Goal: Transaction & Acquisition: Purchase product/service

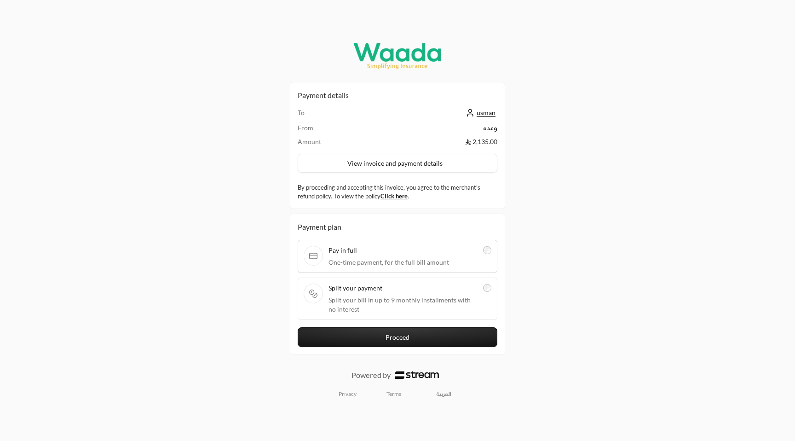
click at [457, 334] on button "Proceed" at bounding box center [398, 337] width 200 height 20
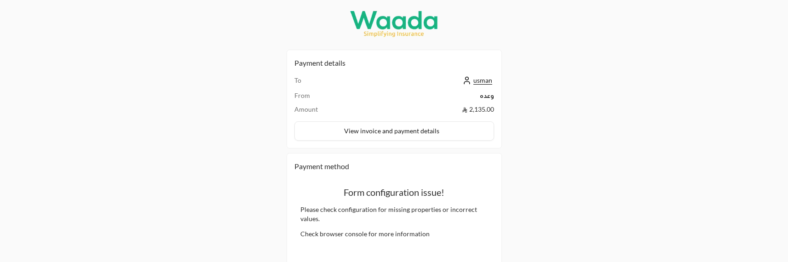
drag, startPoint x: 438, startPoint y: 20, endPoint x: 381, endPoint y: 0, distance: 60.5
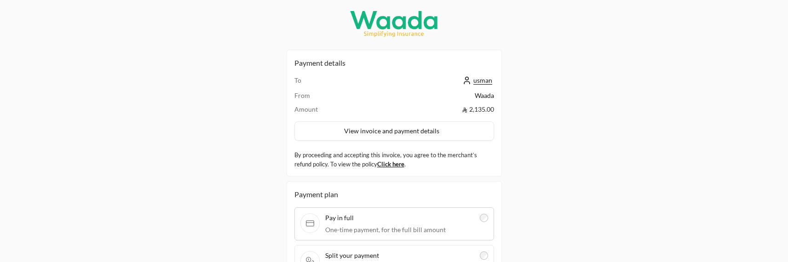
scroll to position [115, 0]
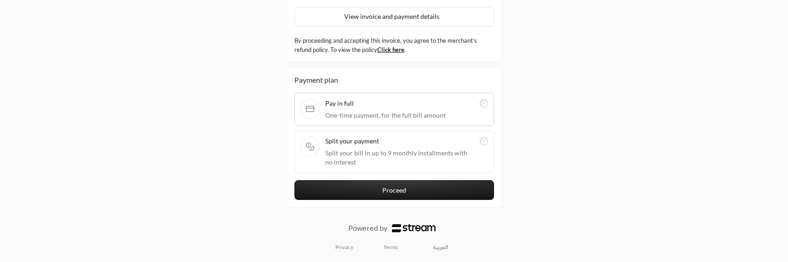
click at [408, 155] on span "Split your bill in up to 9 monthly installments with no interest" at bounding box center [399, 158] width 149 height 18
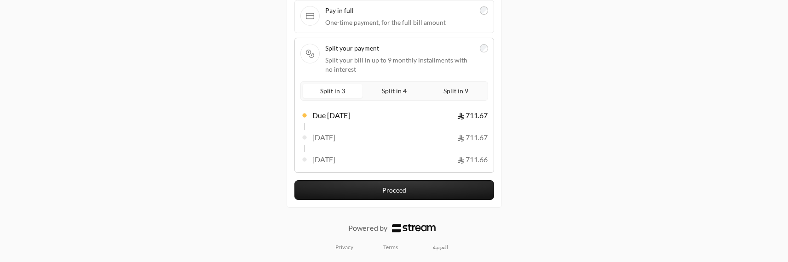
click at [413, 191] on button "Proceed" at bounding box center [394, 190] width 200 height 20
